Goal: Find specific page/section

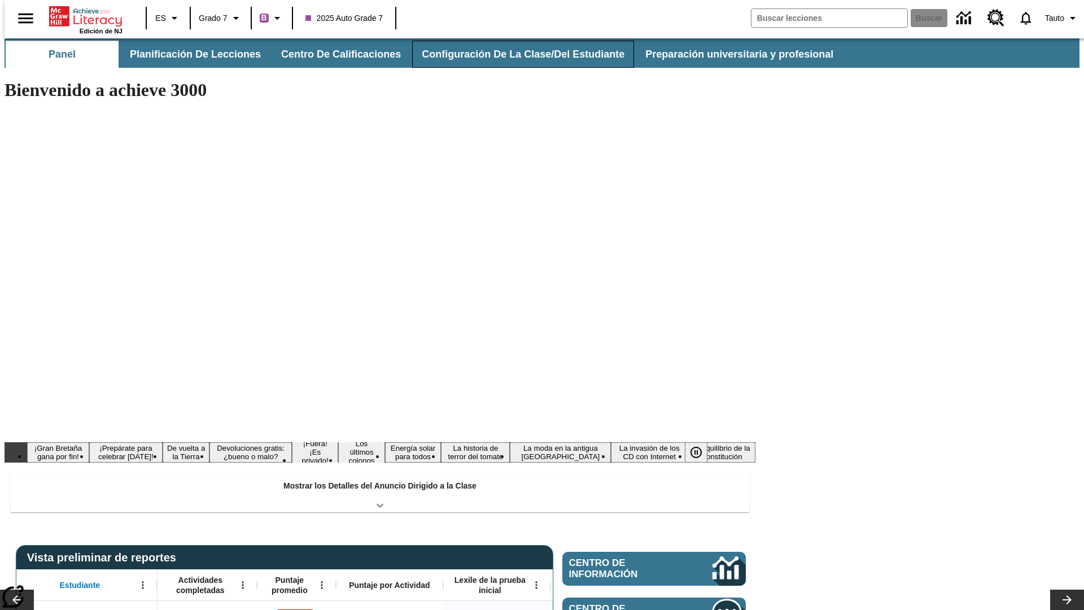
click at [511, 54] on button "Configuración de la clase/del estudiante" at bounding box center [523, 54] width 222 height 27
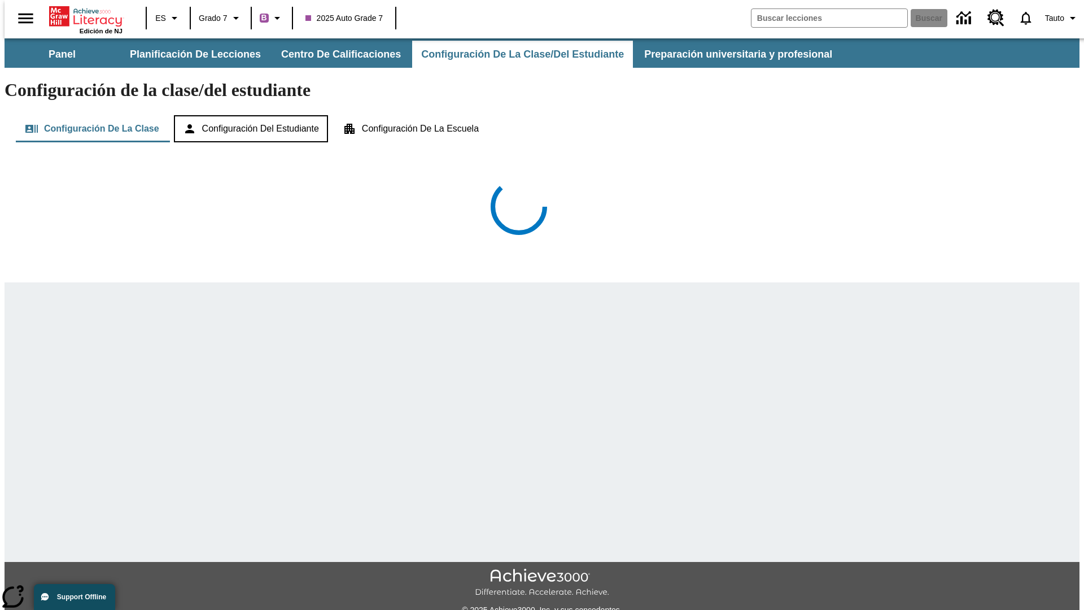
click at [252, 115] on button "Configuración del estudiante" at bounding box center [251, 128] width 154 height 27
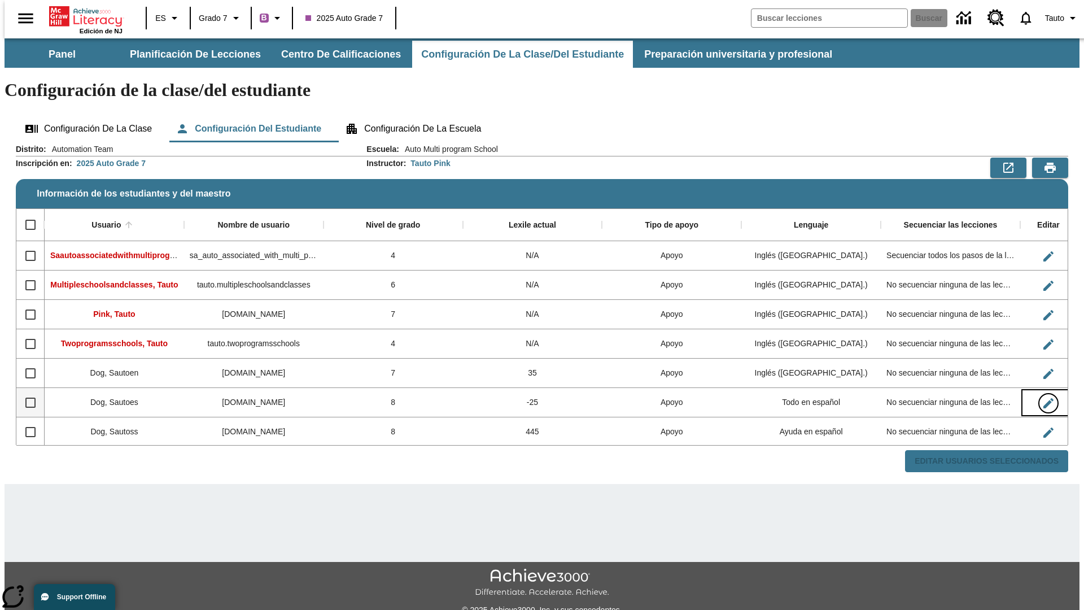
click at [1043, 398] on icon "Editar Usuario" at bounding box center [1048, 403] width 10 height 10
